Goal: Find specific page/section: Find specific page/section

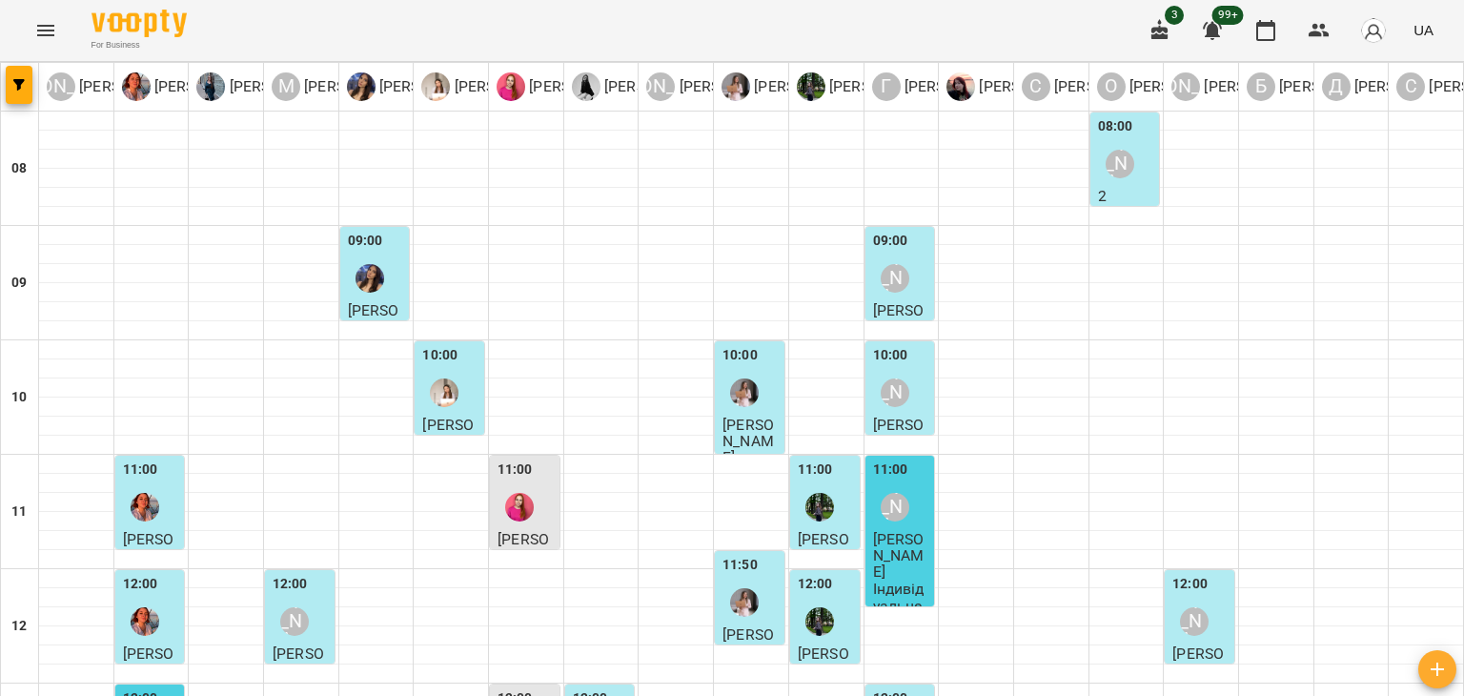
scroll to position [858, 0]
click at [31, 28] on button "Menu" at bounding box center [46, 31] width 46 height 46
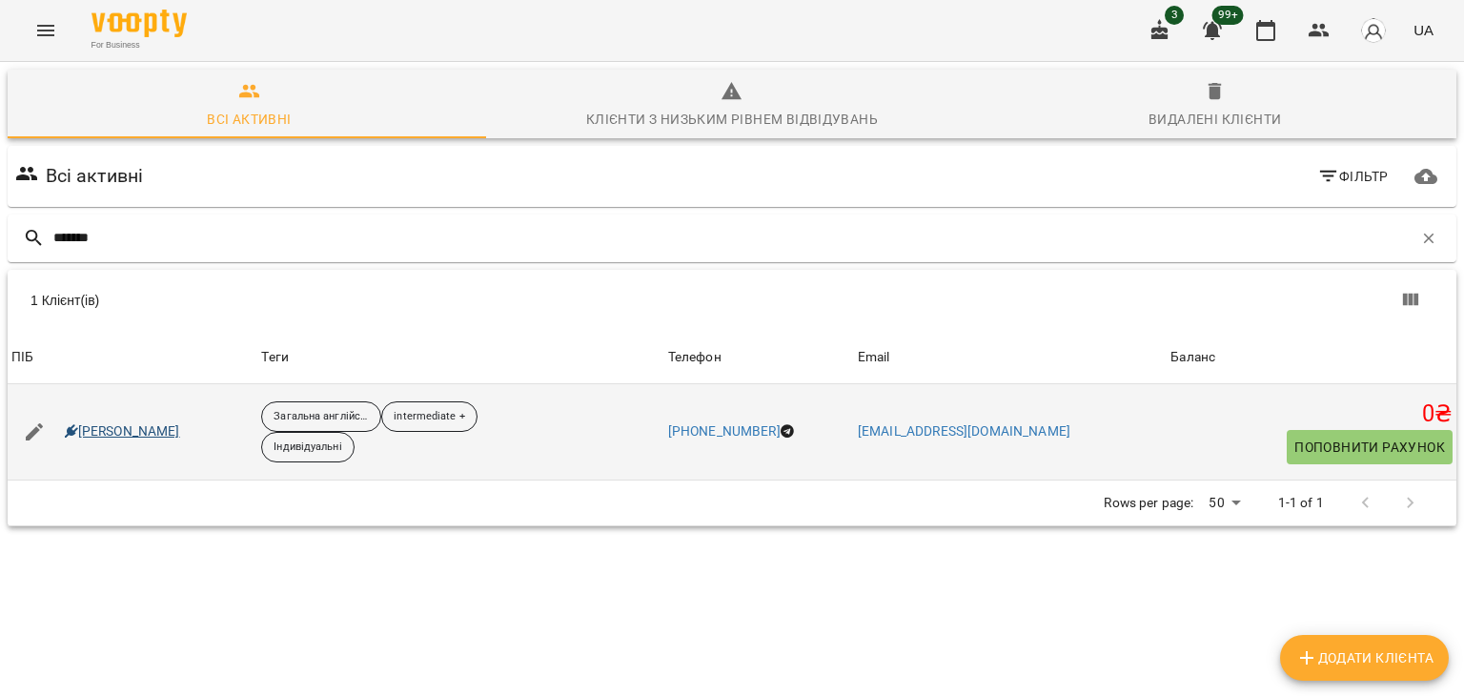
type input "*******"
click at [98, 429] on link "Євген Семотюк" at bounding box center [122, 431] width 115 height 19
